Goal: Task Accomplishment & Management: Manage account settings

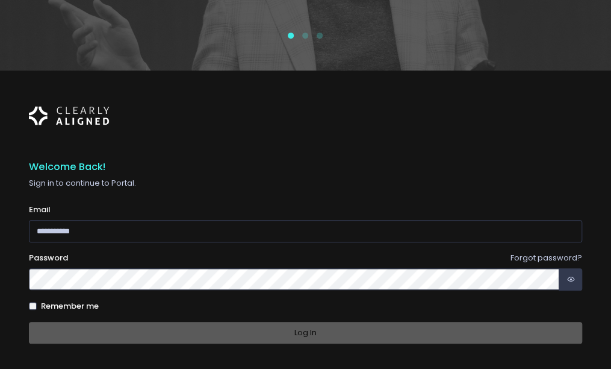
scroll to position [282, 0]
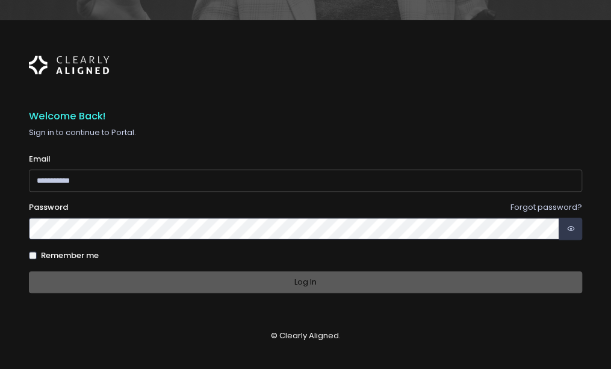
type input "**********"
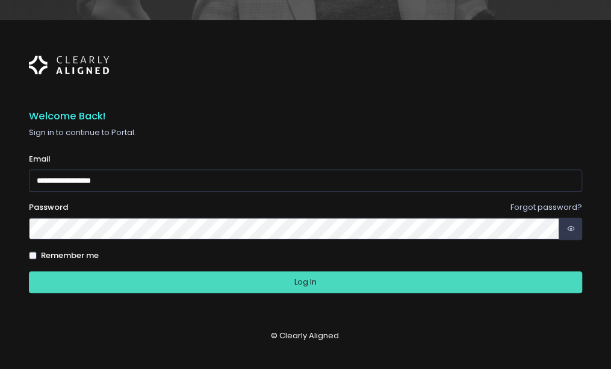
click at [261, 277] on div "Log In" at bounding box center [305, 282] width 553 height 22
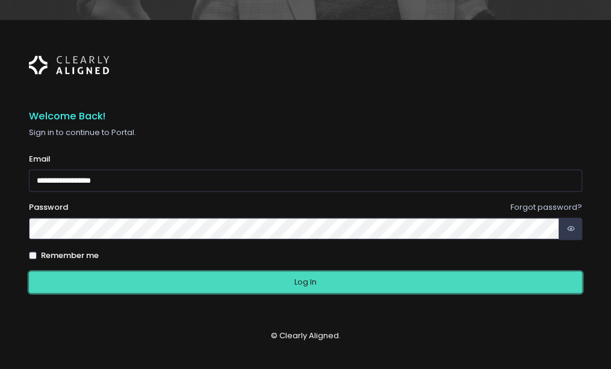
click at [324, 281] on button "Log In" at bounding box center [305, 282] width 553 height 22
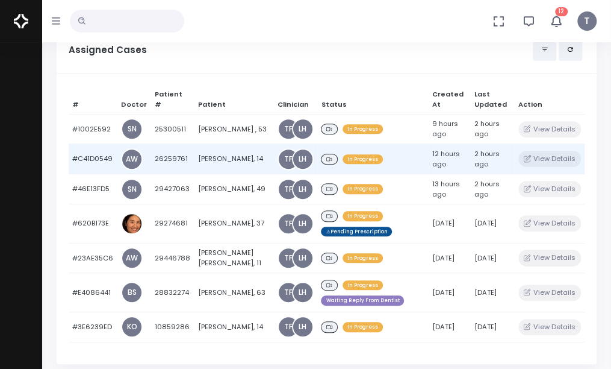
scroll to position [181, 0]
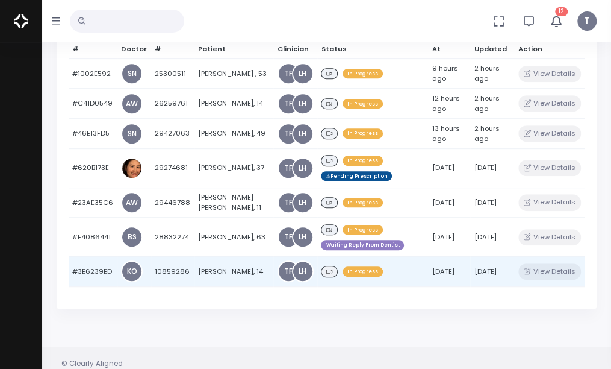
click at [213, 270] on td "[PERSON_NAME], 14" at bounding box center [235, 271] width 80 height 30
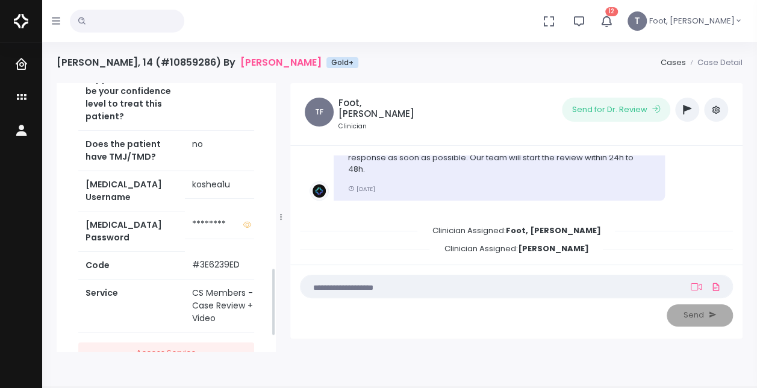
scroll to position [723, 0]
click at [220, 198] on td "koshea1u" at bounding box center [233, 184] width 96 height 28
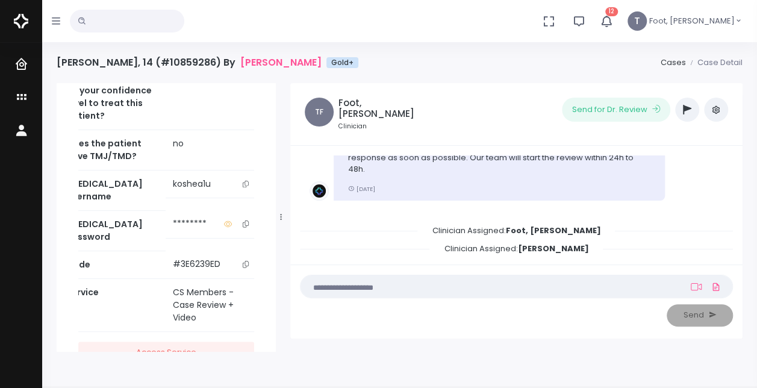
click at [243, 187] on icon "scrollable content" at bounding box center [246, 184] width 6 height 7
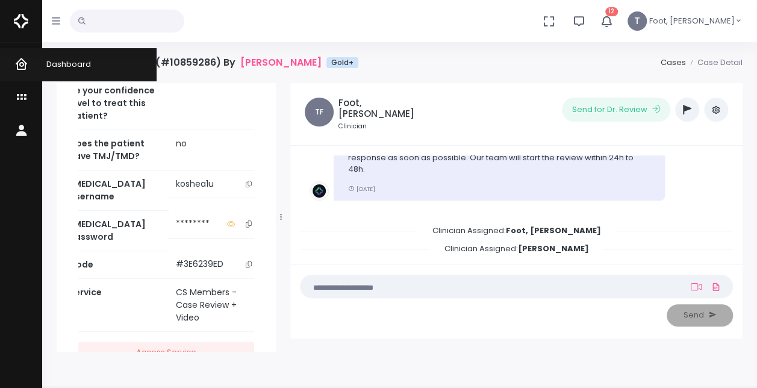
click at [29, 64] on icon "scrollable content" at bounding box center [22, 64] width 17 height 15
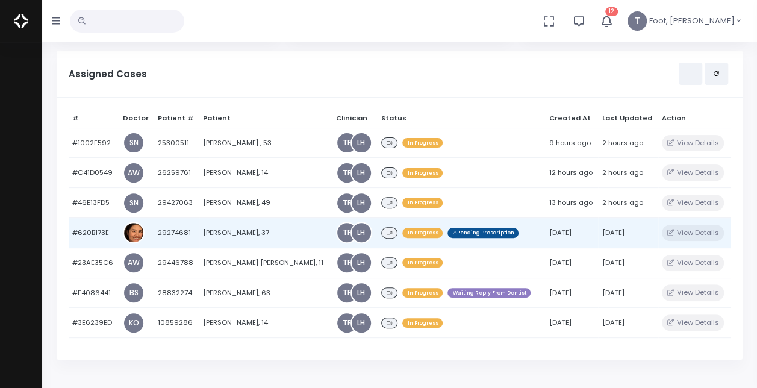
scroll to position [181, 0]
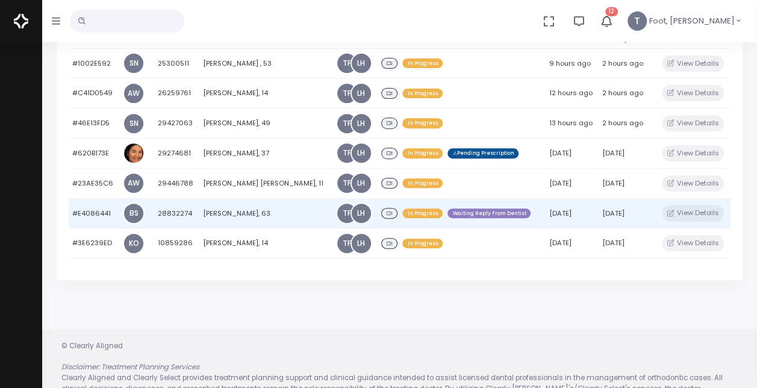
click at [249, 213] on td "[PERSON_NAME], 63" at bounding box center [265, 213] width 133 height 30
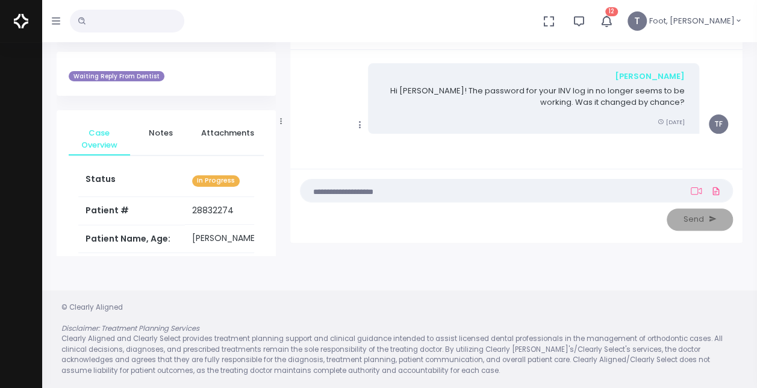
scroll to position [201, 0]
click at [56, 23] on icon "button" at bounding box center [56, 21] width 8 height 10
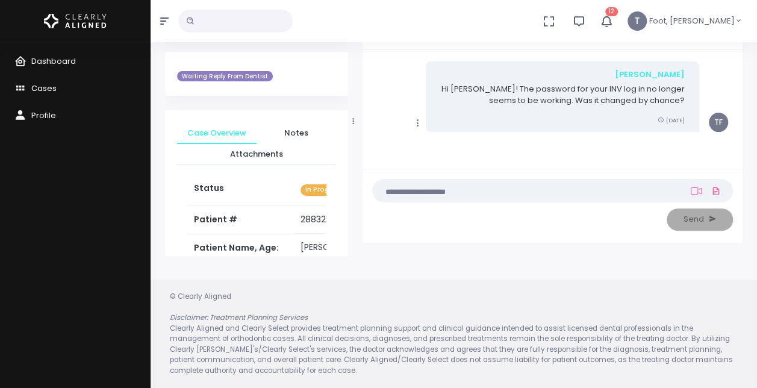
click at [40, 83] on span "Cases" at bounding box center [43, 88] width 25 height 11
click at [51, 92] on span "Cases" at bounding box center [43, 88] width 25 height 11
click at [48, 88] on span "Cases" at bounding box center [43, 88] width 25 height 11
click at [45, 57] on span "Dashboard" at bounding box center [53, 60] width 45 height 11
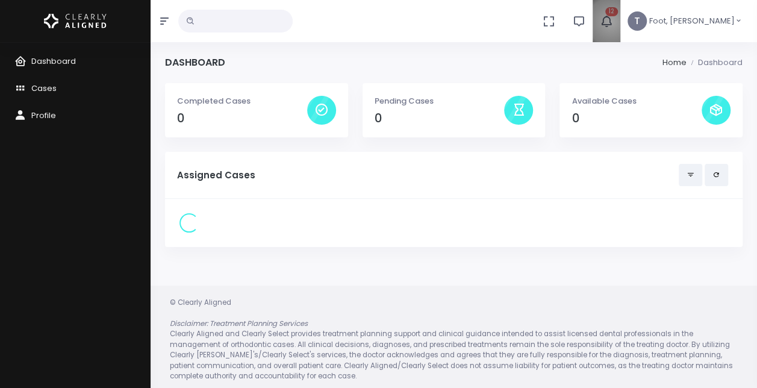
click at [611, 22] on icon "button" at bounding box center [606, 21] width 14 height 14
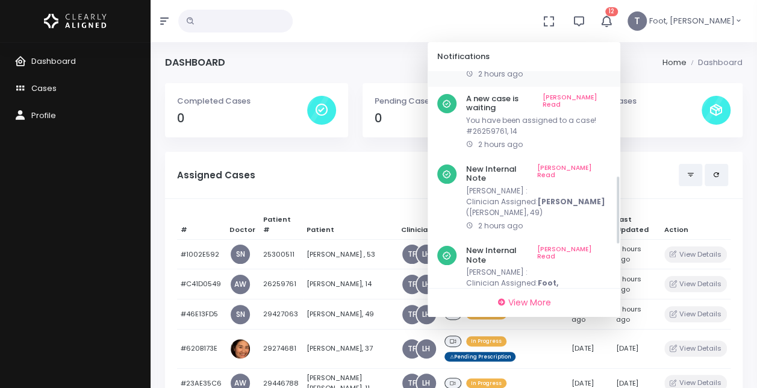
scroll to position [460, 0]
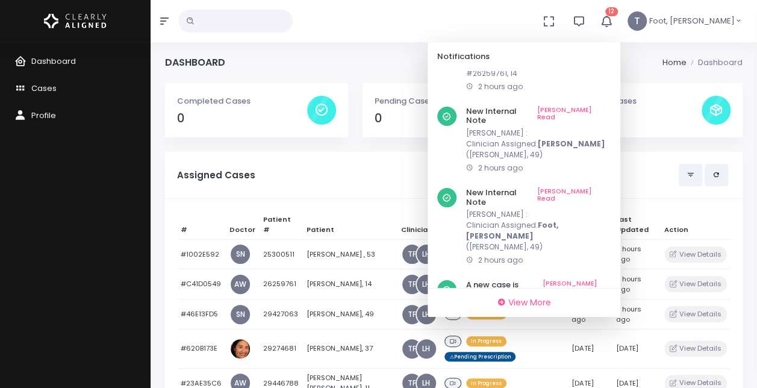
click at [367, 182] on div "Assigned Cases" at bounding box center [453, 175] width 553 height 22
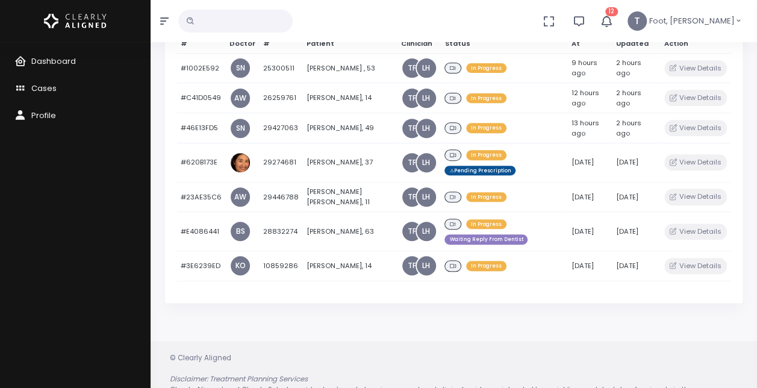
scroll to position [237, 0]
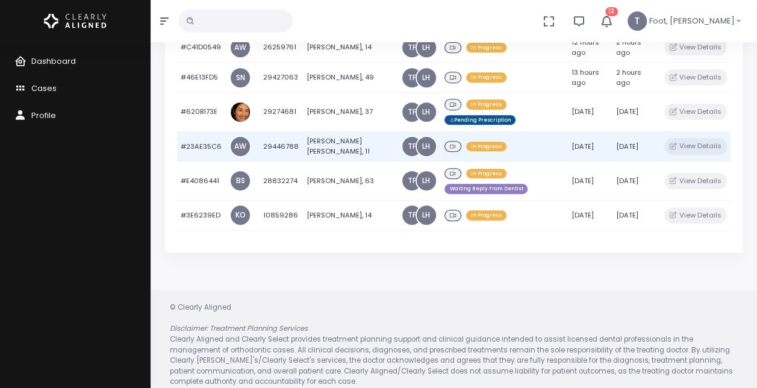
click at [314, 138] on td "[PERSON_NAME] [PERSON_NAME], 11" at bounding box center [350, 146] width 94 height 30
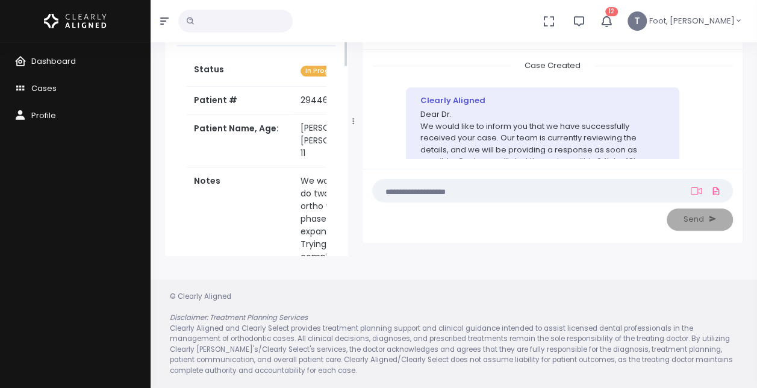
scroll to position [60, 0]
click at [158, 16] on button "button" at bounding box center [165, 21] width 28 height 42
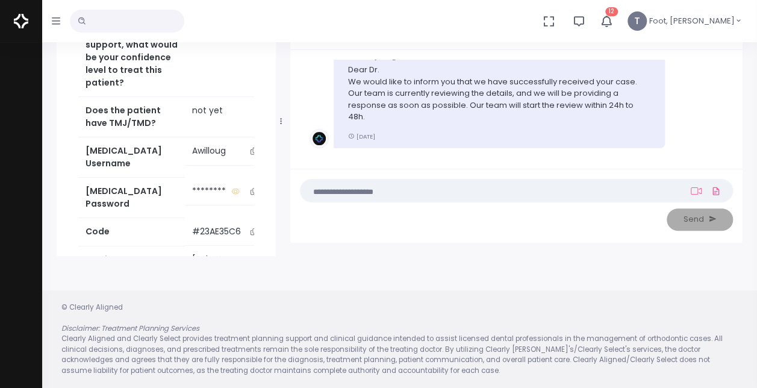
scroll to position [87, 0]
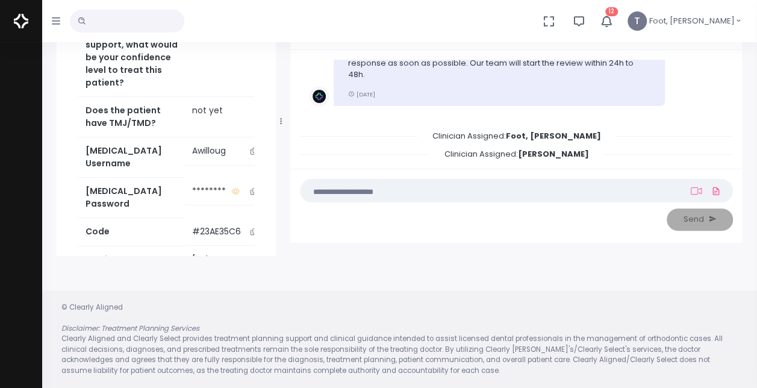
click at [61, 19] on button "button" at bounding box center [56, 21] width 28 height 42
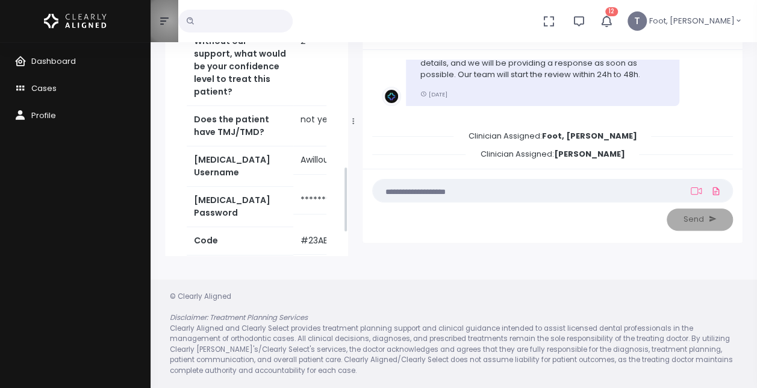
scroll to position [731, 0]
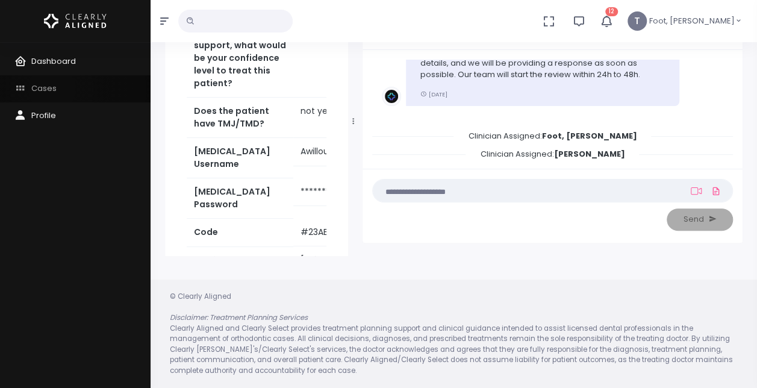
click at [52, 89] on span "Cases" at bounding box center [43, 88] width 25 height 11
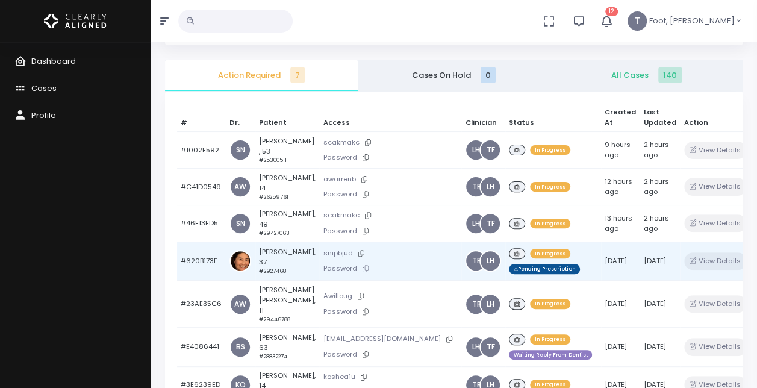
scroll to position [156, 0]
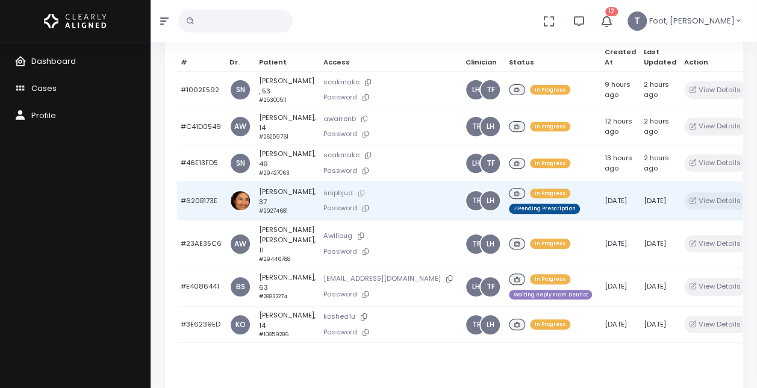
click at [358, 195] on icon at bounding box center [361, 193] width 6 height 7
click at [611, 204] on icon "button" at bounding box center [759, 201] width 6 height 7
click at [273, 192] on td "[PERSON_NAME], 37 #29274681" at bounding box center [287, 200] width 64 height 39
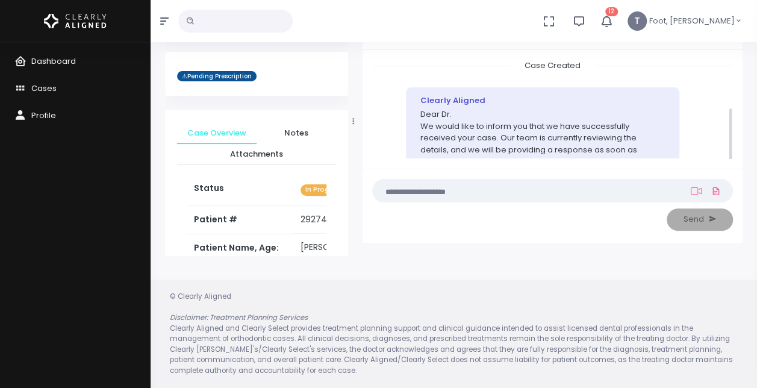
scroll to position [88, 0]
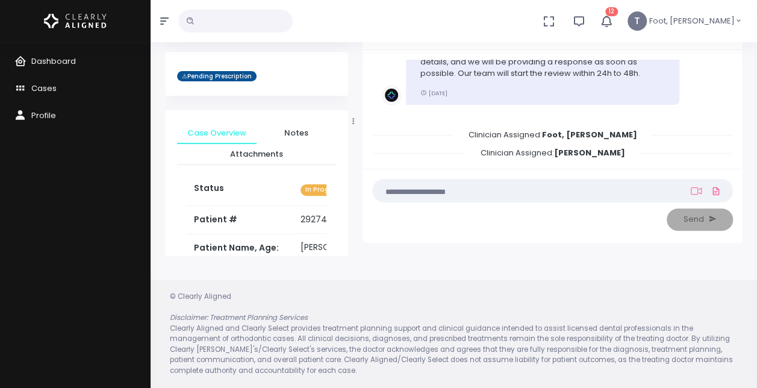
click at [161, 27] on button "button" at bounding box center [165, 21] width 28 height 42
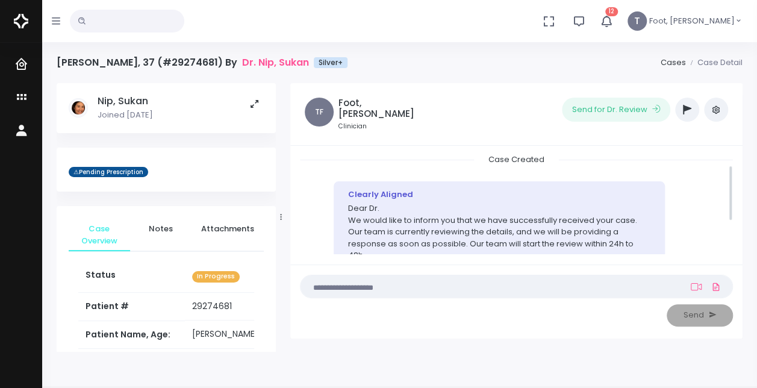
scroll to position [0, 0]
click at [611, 104] on button "button" at bounding box center [687, 110] width 24 height 24
click at [611, 110] on icon "button" at bounding box center [687, 110] width 8 height 10
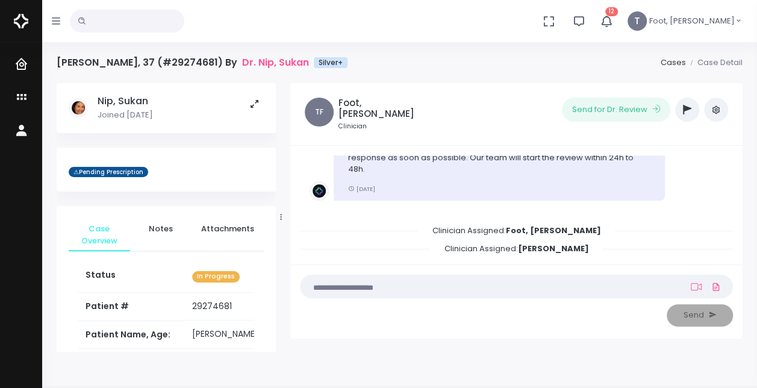
click at [685, 108] on icon "button" at bounding box center [687, 110] width 8 height 10
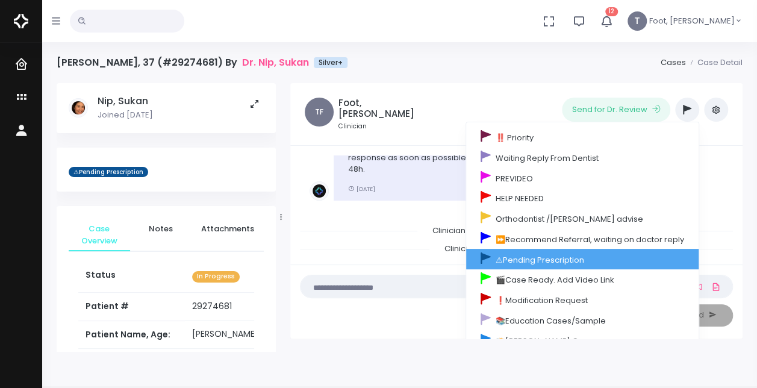
click at [541, 260] on link "⚠Pending Prescription" at bounding box center [582, 259] width 232 height 20
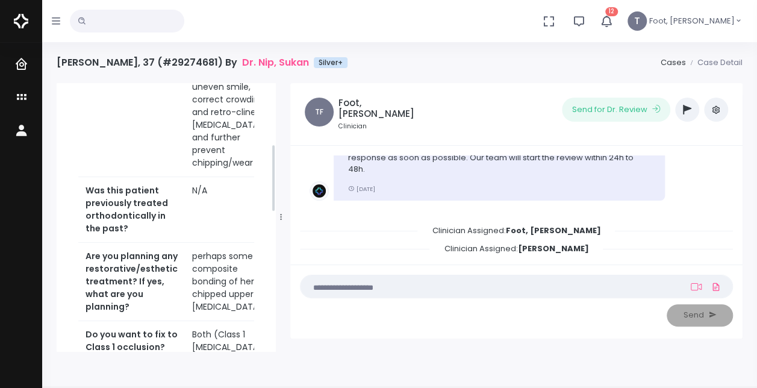
scroll to position [241, 0]
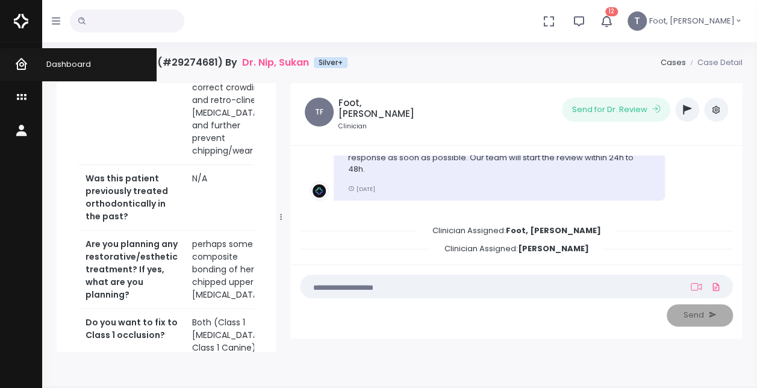
click at [28, 68] on icon "scrollable content" at bounding box center [22, 64] width 17 height 15
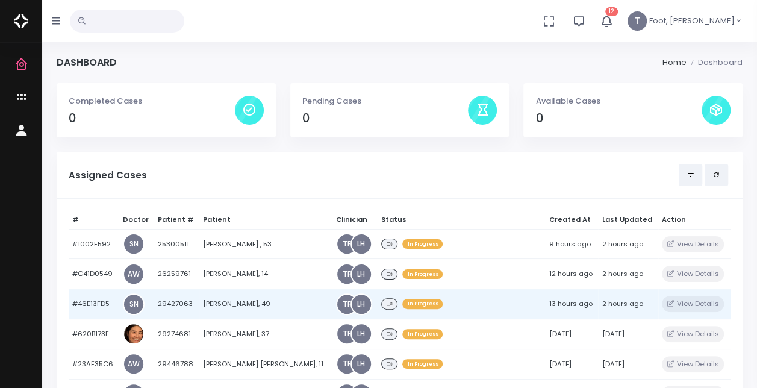
click at [263, 304] on td "[PERSON_NAME], 49" at bounding box center [265, 304] width 133 height 30
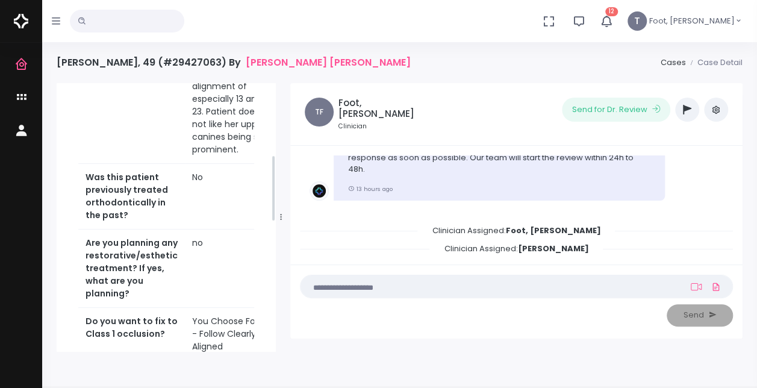
scroll to position [120, 0]
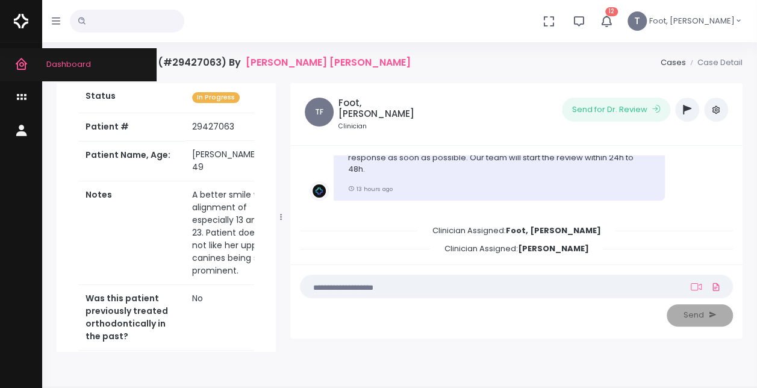
click at [17, 64] on icon "scrollable content" at bounding box center [22, 64] width 17 height 15
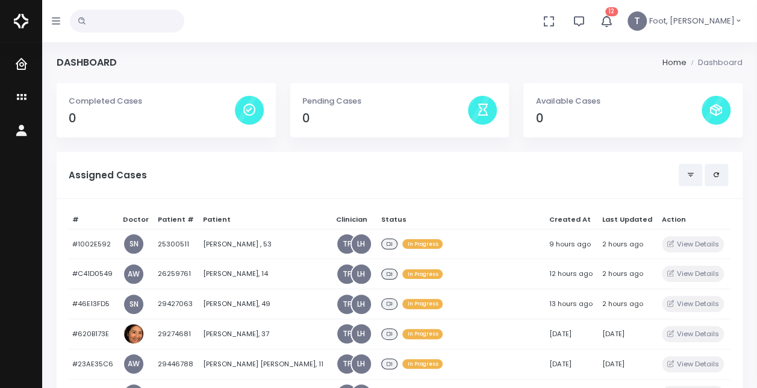
click at [334, 174] on h5 "Assigned Cases" at bounding box center [374, 175] width 610 height 11
click at [613, 17] on icon "button" at bounding box center [606, 21] width 14 height 14
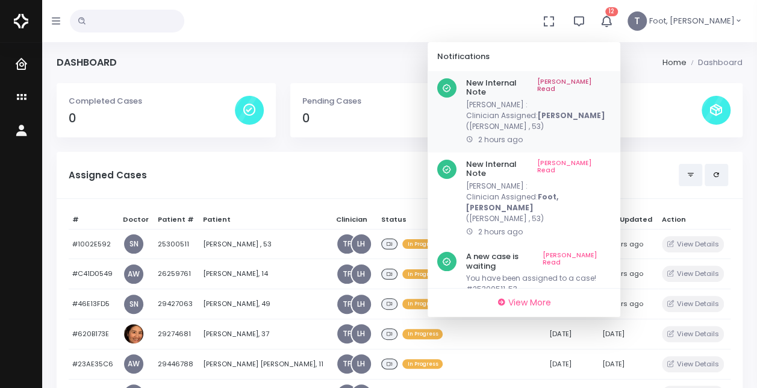
click at [611, 81] on link "[PERSON_NAME] Read" at bounding box center [573, 87] width 73 height 19
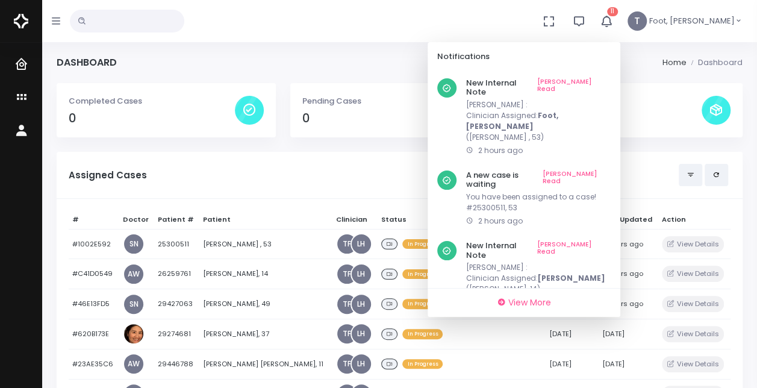
click at [611, 81] on link "[PERSON_NAME] Read" at bounding box center [573, 87] width 73 height 19
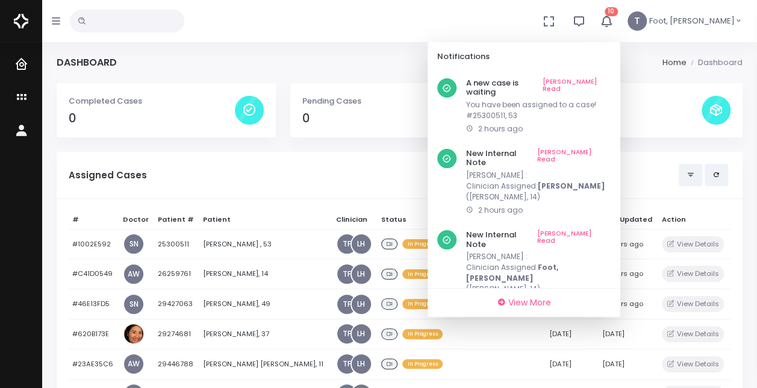
click at [611, 81] on link "[PERSON_NAME] Read" at bounding box center [577, 87] width 68 height 19
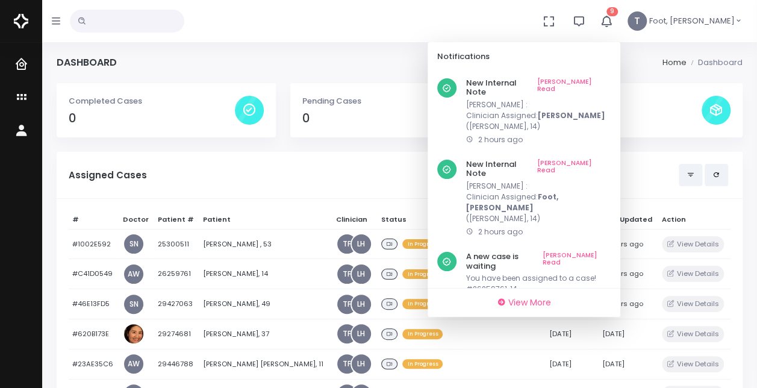
click at [611, 81] on link "[PERSON_NAME] Read" at bounding box center [573, 87] width 73 height 19
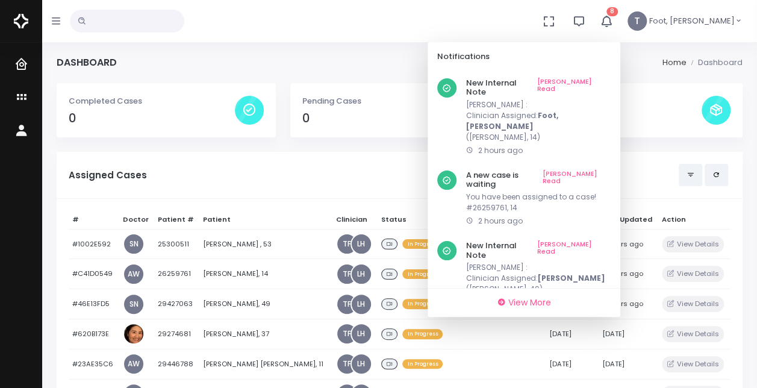
click at [611, 81] on link "[PERSON_NAME] Read" at bounding box center [573, 87] width 73 height 19
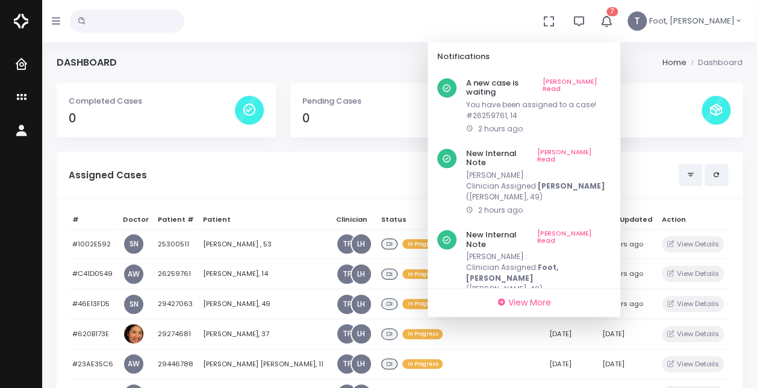
click at [611, 81] on link "[PERSON_NAME] Read" at bounding box center [577, 87] width 68 height 19
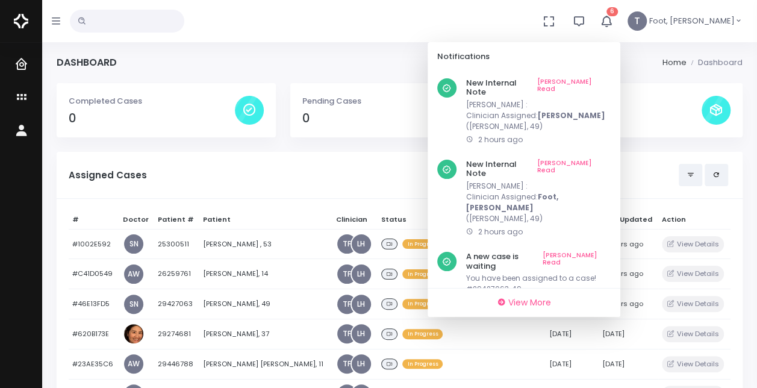
click at [611, 81] on link "[PERSON_NAME] Read" at bounding box center [573, 87] width 73 height 19
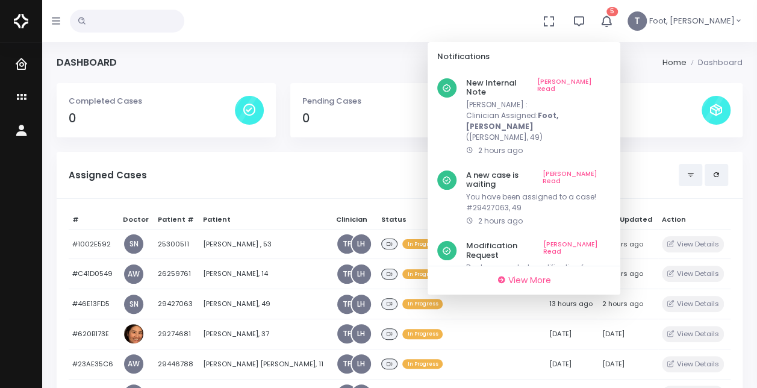
click at [611, 81] on link "[PERSON_NAME] Read" at bounding box center [573, 87] width 73 height 19
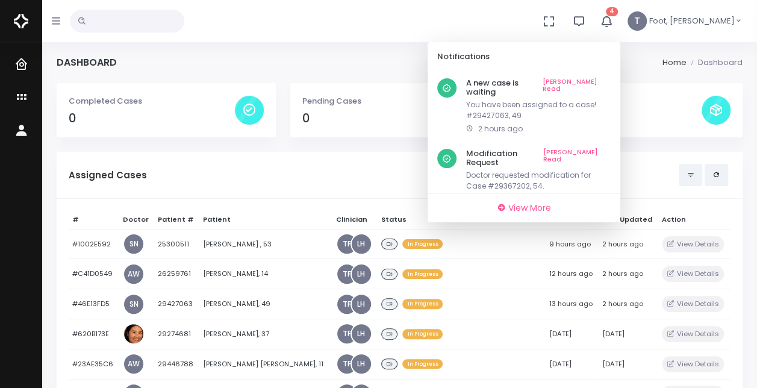
click at [611, 81] on link "[PERSON_NAME] Read" at bounding box center [577, 87] width 68 height 19
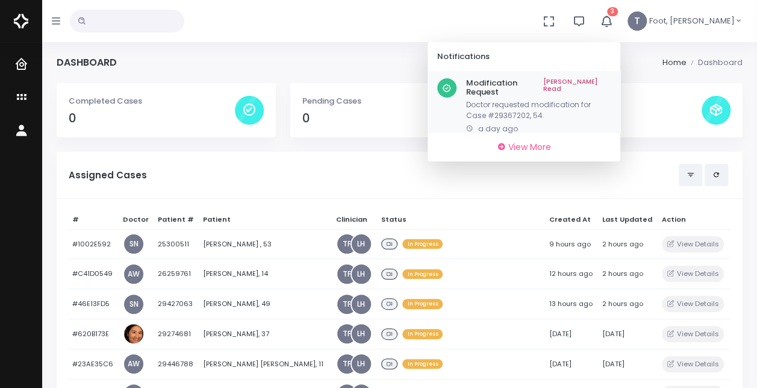
click at [554, 104] on p "Doctor requested modification for Case #29367202, 54." at bounding box center [538, 110] width 145 height 22
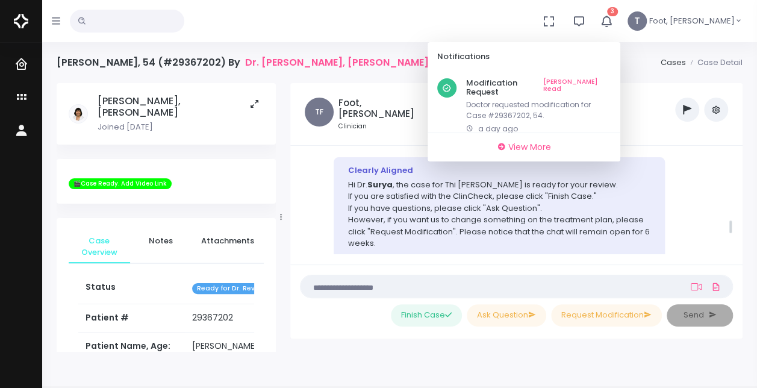
scroll to position [1385, 0]
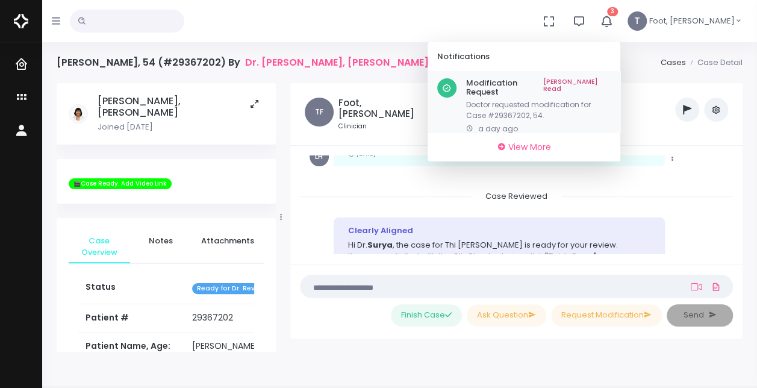
click at [611, 80] on link "[PERSON_NAME] Read" at bounding box center [576, 87] width 67 height 19
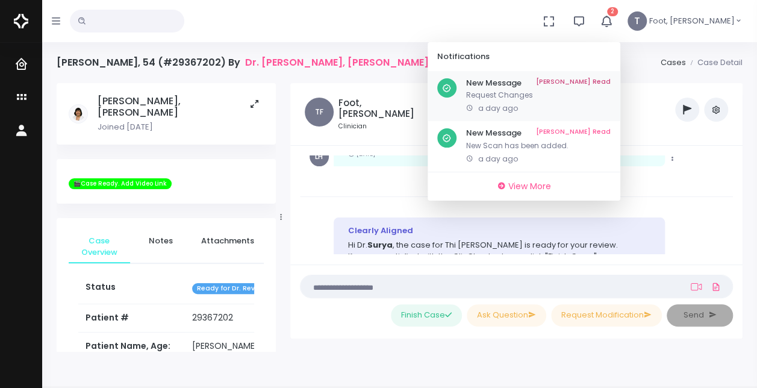
click at [542, 95] on p "Request Changes" at bounding box center [538, 95] width 145 height 11
click at [611, 83] on link "[PERSON_NAME] Read" at bounding box center [573, 83] width 75 height 10
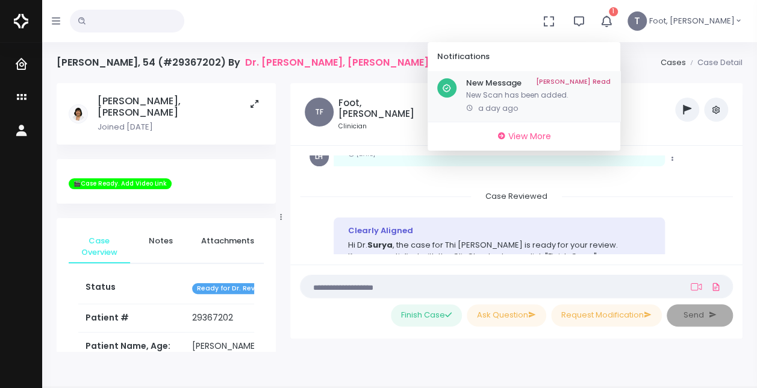
click at [611, 81] on link "[PERSON_NAME] Read" at bounding box center [573, 83] width 75 height 10
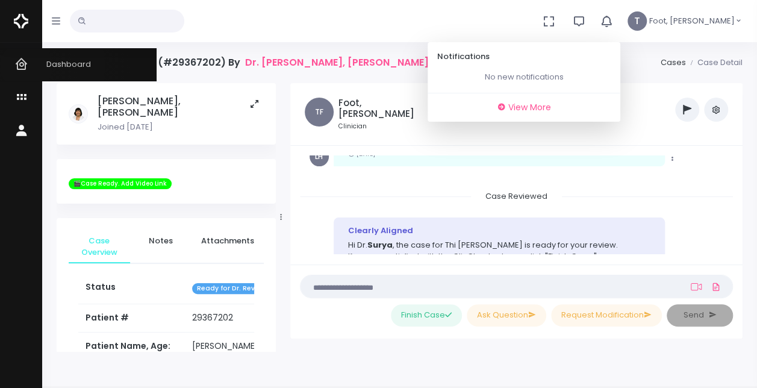
click at [27, 66] on icon "scrollable content" at bounding box center [22, 64] width 17 height 15
